Goal: Task Accomplishment & Management: Complete application form

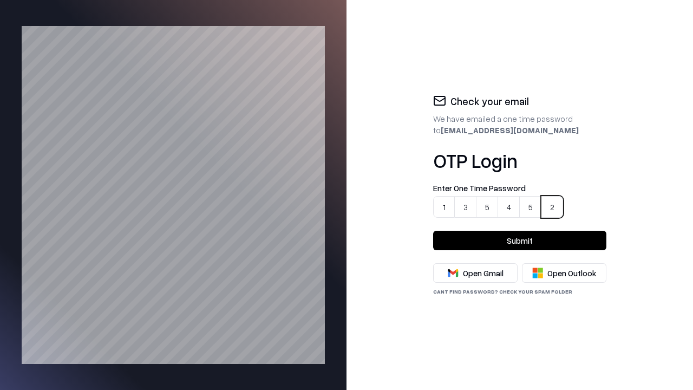
type input "******"
click at [520, 240] on button "Submit" at bounding box center [519, 240] width 173 height 19
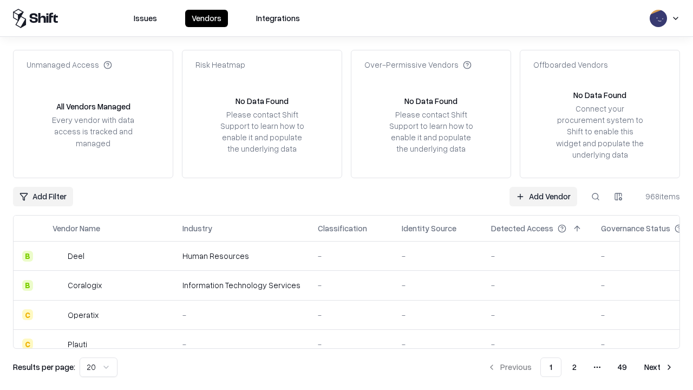
click at [543, 196] on link "Add Vendor" at bounding box center [543, 196] width 68 height 19
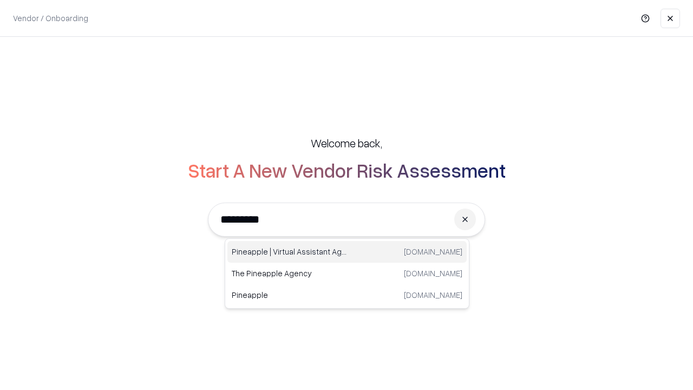
click at [347, 252] on div "Pineapple | Virtual Assistant Agency [DOMAIN_NAME]" at bounding box center [346, 252] width 239 height 22
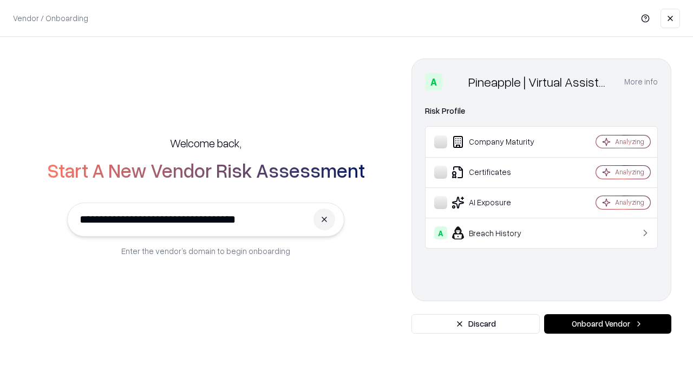
type input "**********"
click at [607, 324] on button "Onboard Vendor" at bounding box center [607, 323] width 127 height 19
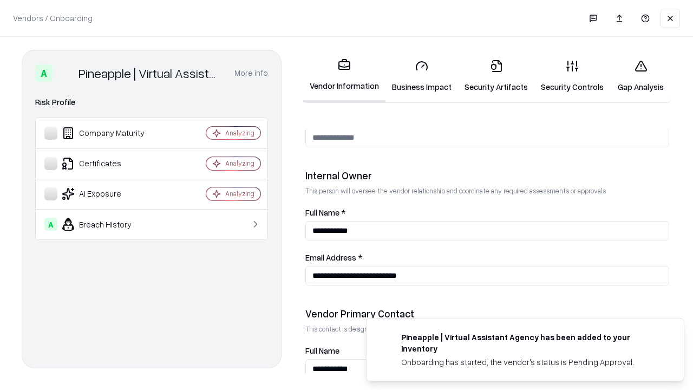
scroll to position [561, 0]
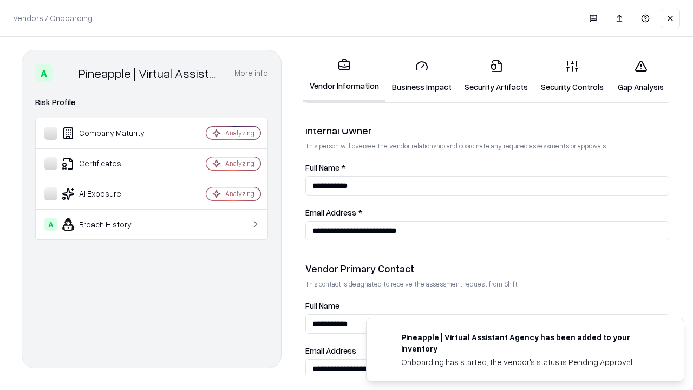
click at [418, 76] on link "Business Impact" at bounding box center [421, 76] width 73 height 50
click at [490, 76] on link "Security Artifacts" at bounding box center [496, 76] width 76 height 50
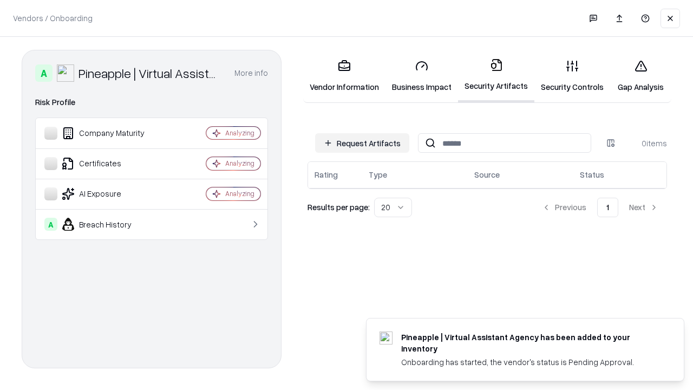
click at [364, 143] on button "Request Artifacts" at bounding box center [362, 142] width 94 height 19
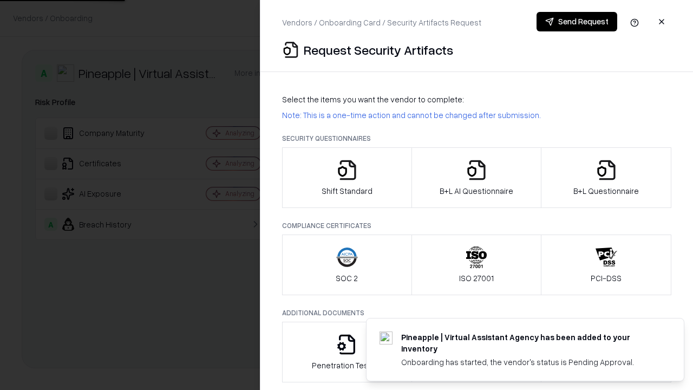
click at [346, 178] on icon "button" at bounding box center [347, 170] width 22 height 22
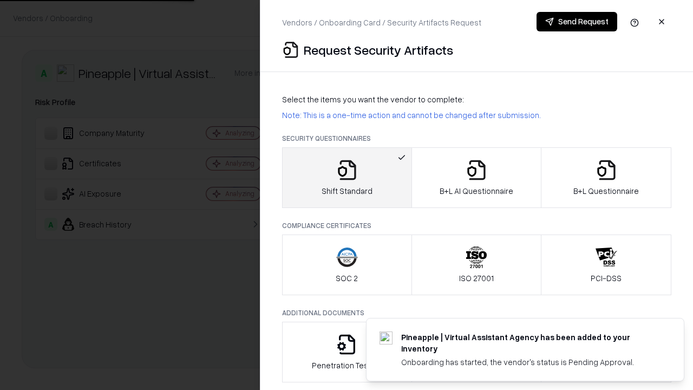
click at [577, 22] on button "Send Request" at bounding box center [576, 21] width 81 height 19
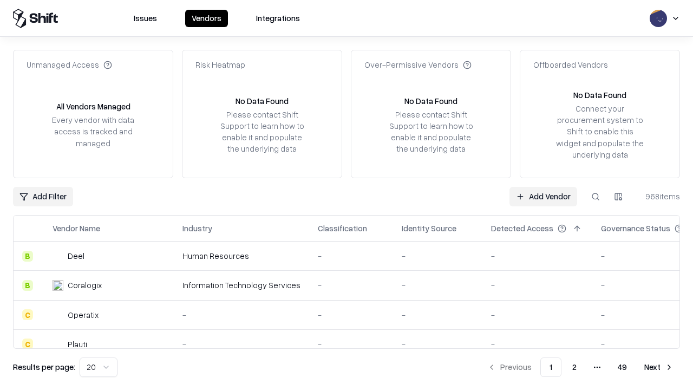
click at [595, 196] on button at bounding box center [595, 196] width 19 height 19
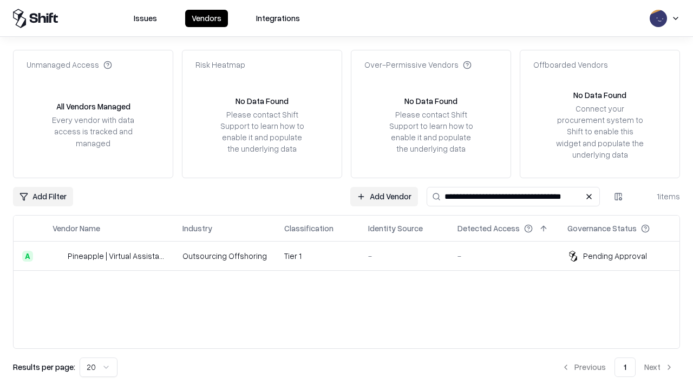
type input "**********"
click at [359, 256] on td "-" at bounding box center [403, 255] width 89 height 29
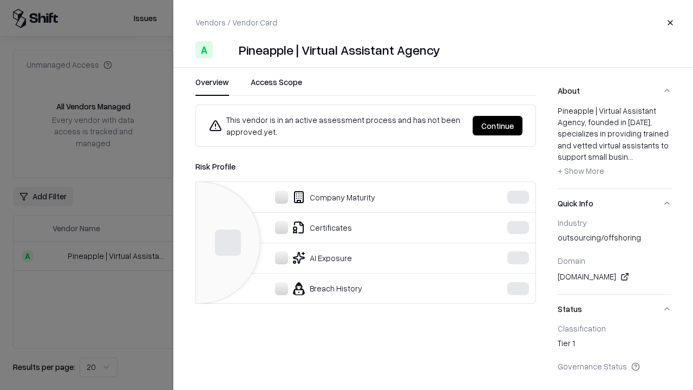
click at [498, 126] on button "Continue" at bounding box center [498, 125] width 50 height 19
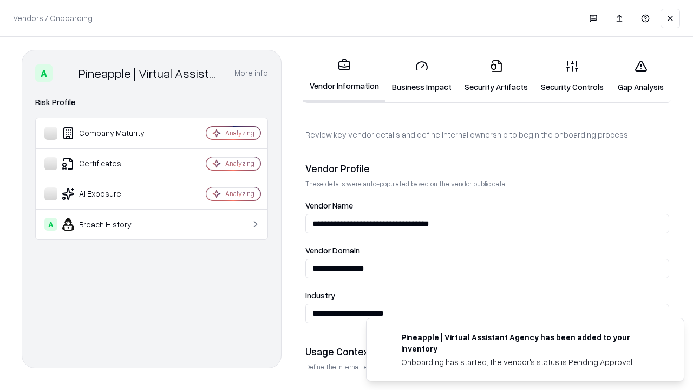
click at [490, 76] on link "Security Artifacts" at bounding box center [496, 76] width 76 height 50
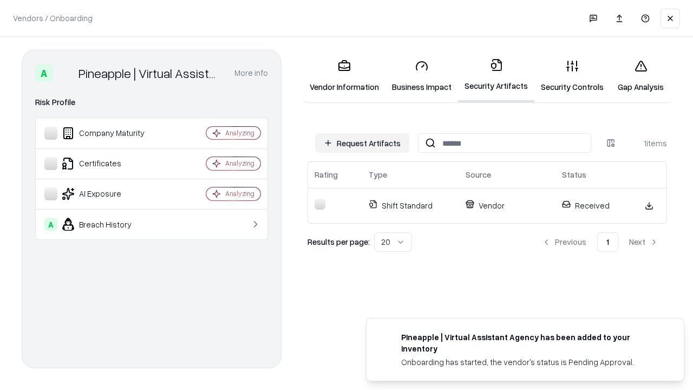
click at [564, 76] on link "Security Controls" at bounding box center [572, 76] width 76 height 50
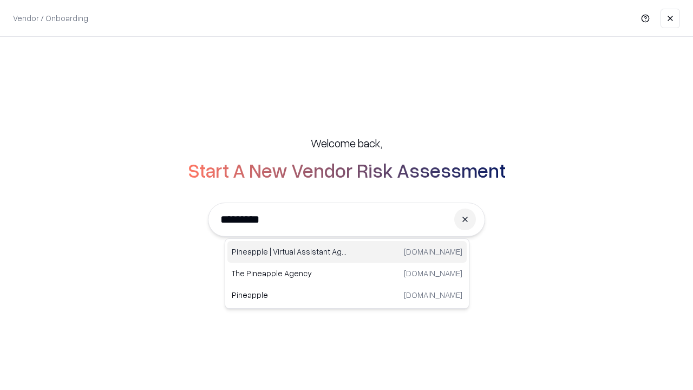
click at [347, 252] on div "Pineapple | Virtual Assistant Agency [DOMAIN_NAME]" at bounding box center [346, 252] width 239 height 22
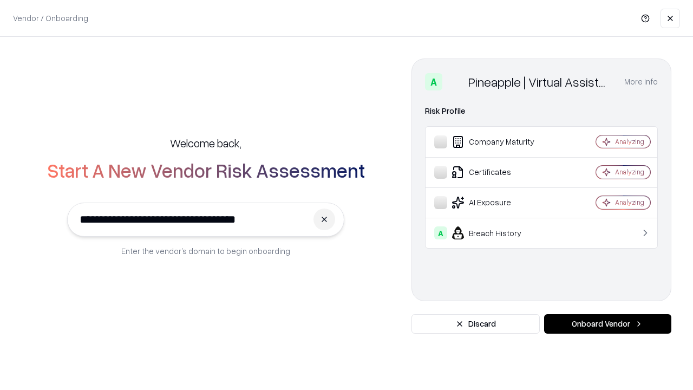
type input "**********"
click at [607, 324] on button "Onboard Vendor" at bounding box center [607, 323] width 127 height 19
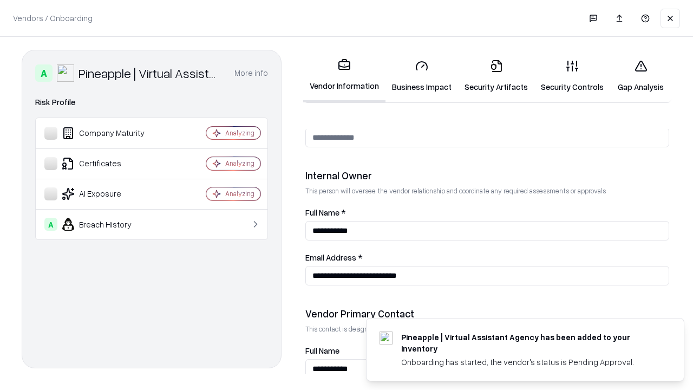
scroll to position [561, 0]
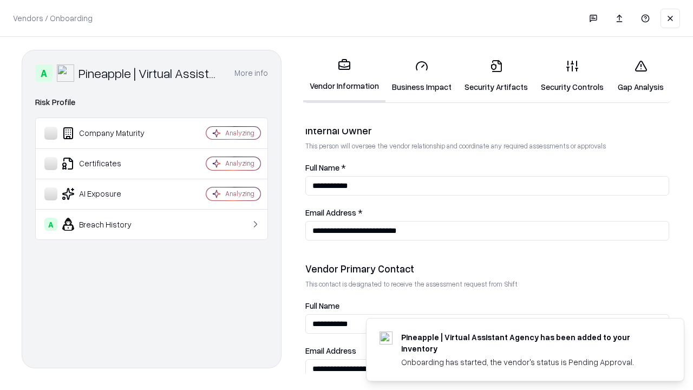
click at [636, 76] on link "Gap Analysis" at bounding box center [640, 76] width 61 height 50
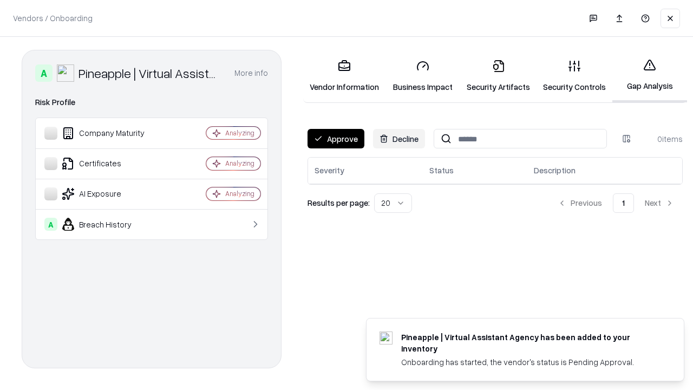
click at [335, 139] on button "Approve" at bounding box center [335, 138] width 57 height 19
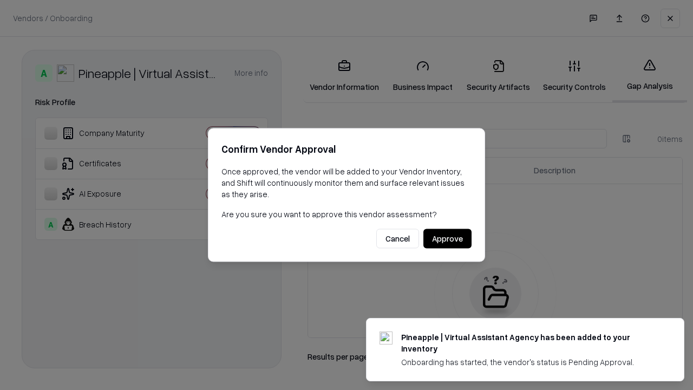
click at [448, 238] on button "Approve" at bounding box center [447, 238] width 48 height 19
